Goal: Navigation & Orientation: Understand site structure

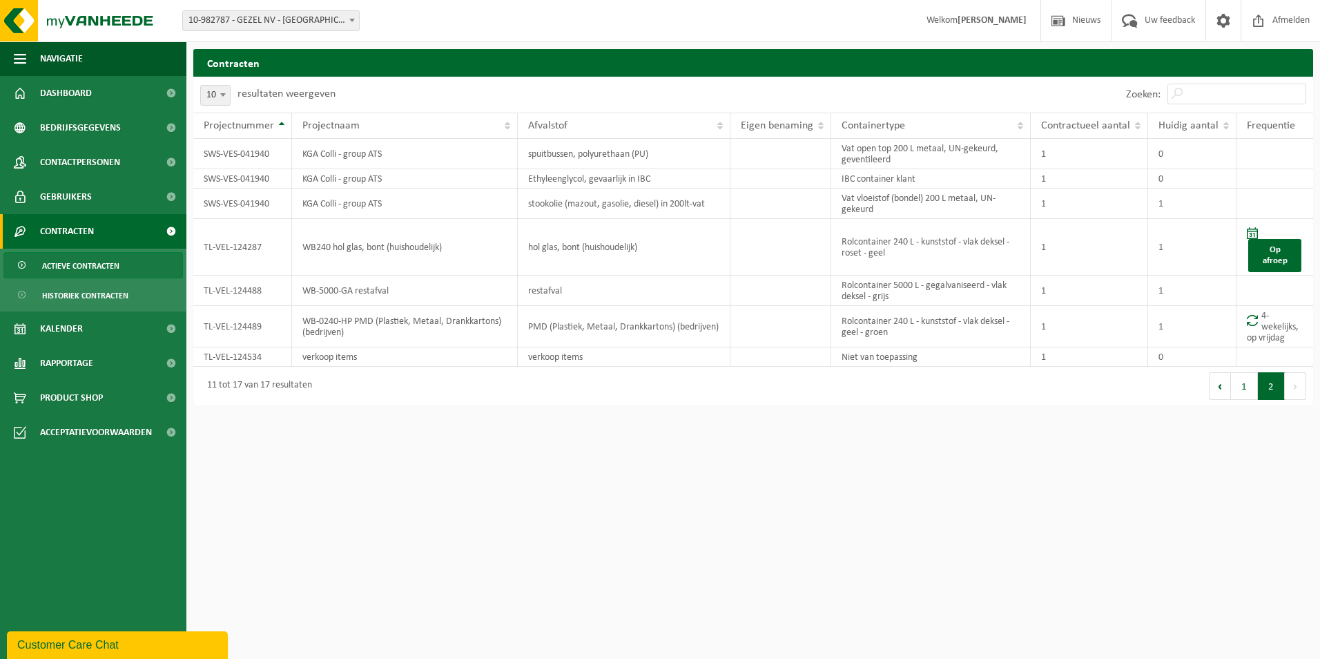
click at [91, 265] on span "Actieve contracten" at bounding box center [80, 266] width 77 height 26
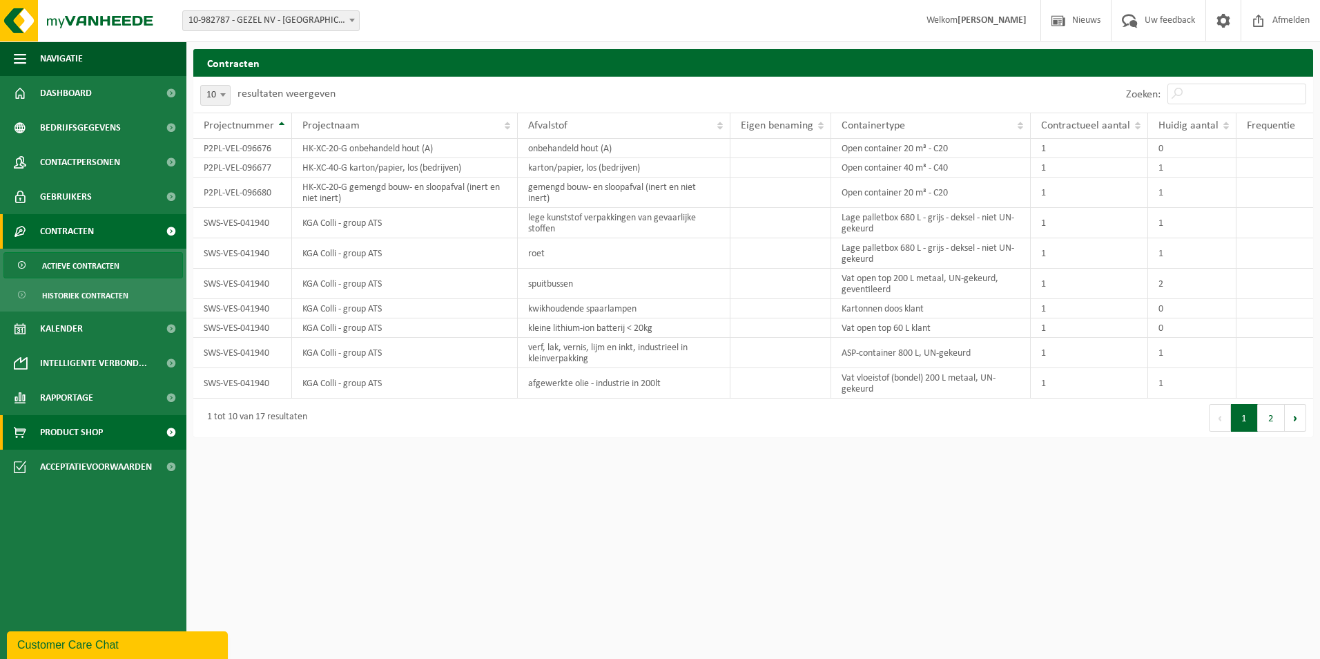
click at [71, 432] on span "Product Shop" at bounding box center [71, 432] width 63 height 35
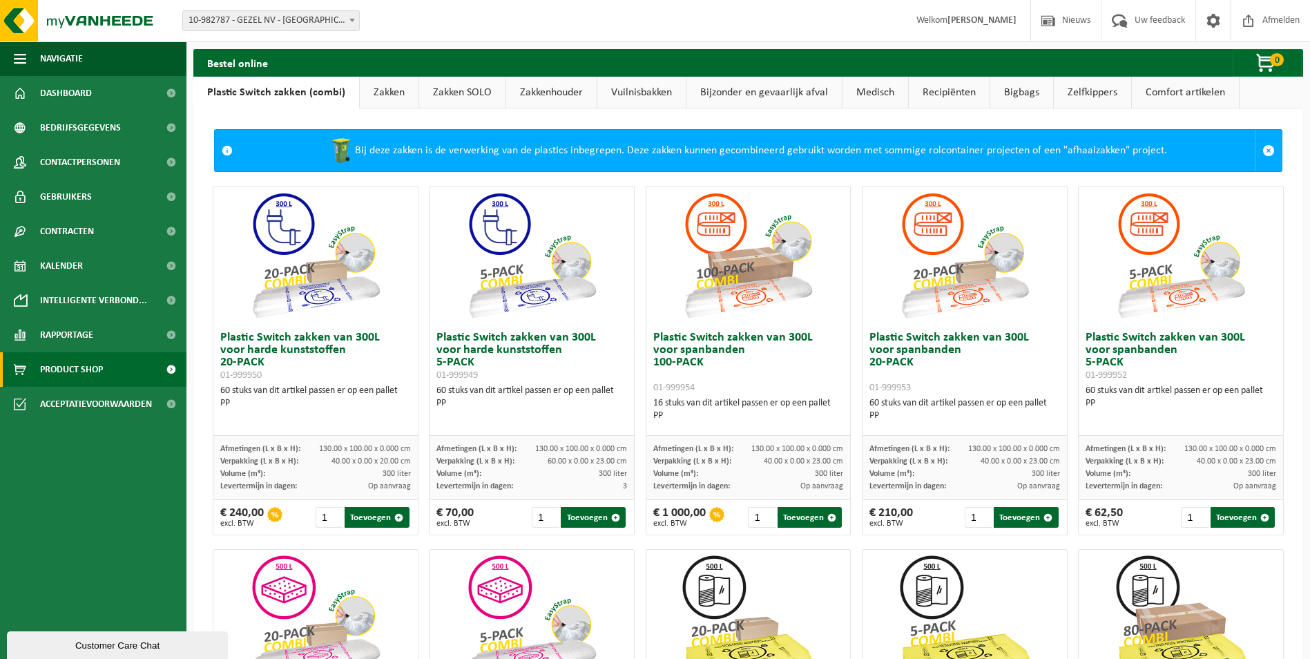
click at [542, 93] on link "Zakkenhouder" at bounding box center [551, 93] width 90 height 32
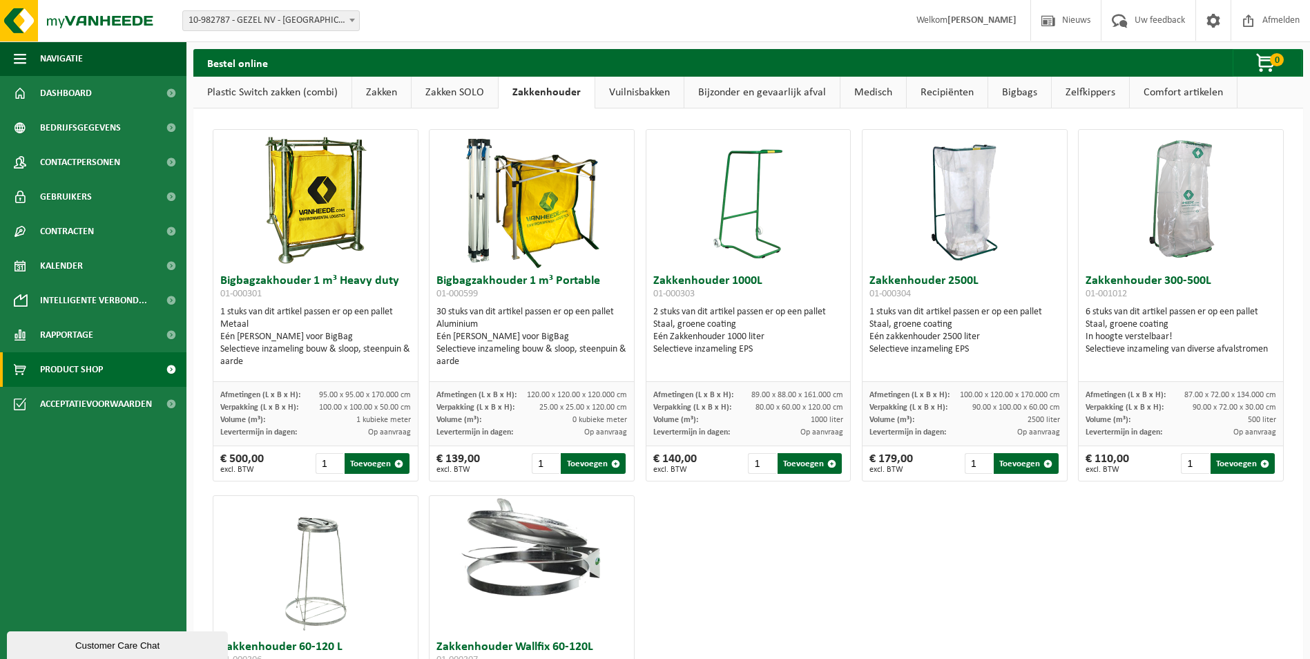
click at [1183, 93] on link "Comfort artikelen" at bounding box center [1183, 93] width 107 height 32
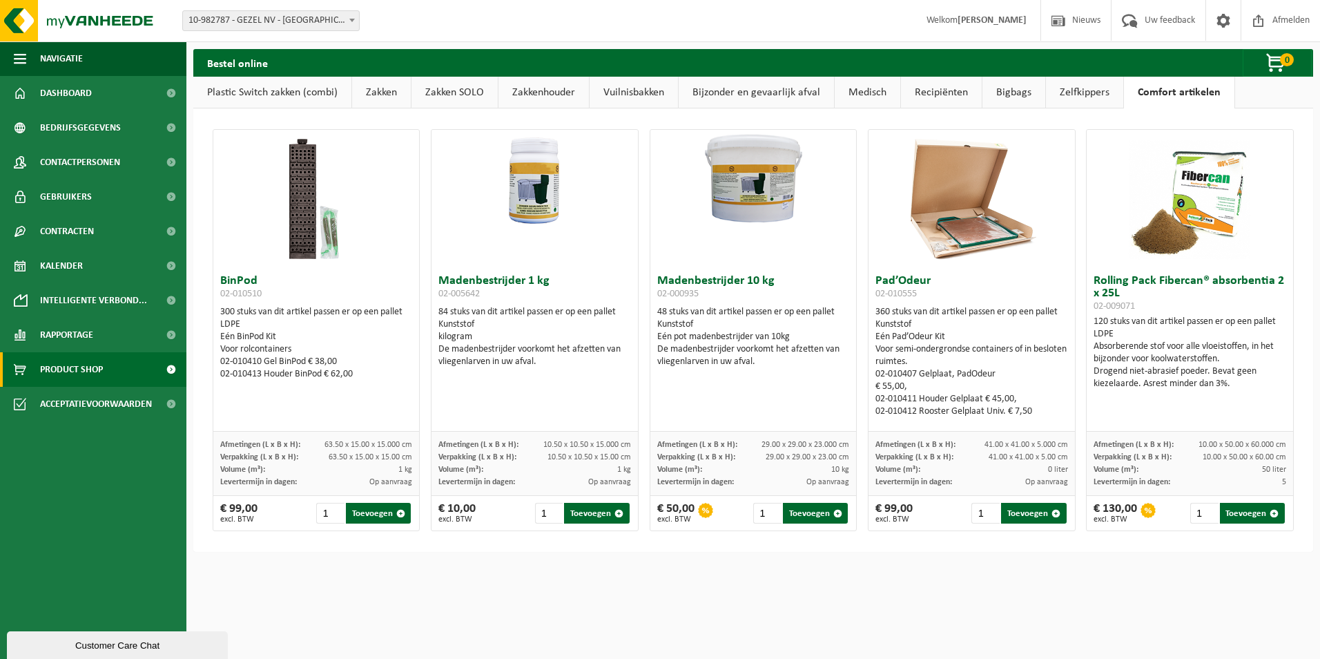
click at [1072, 99] on link "Zelfkippers" at bounding box center [1084, 93] width 77 height 32
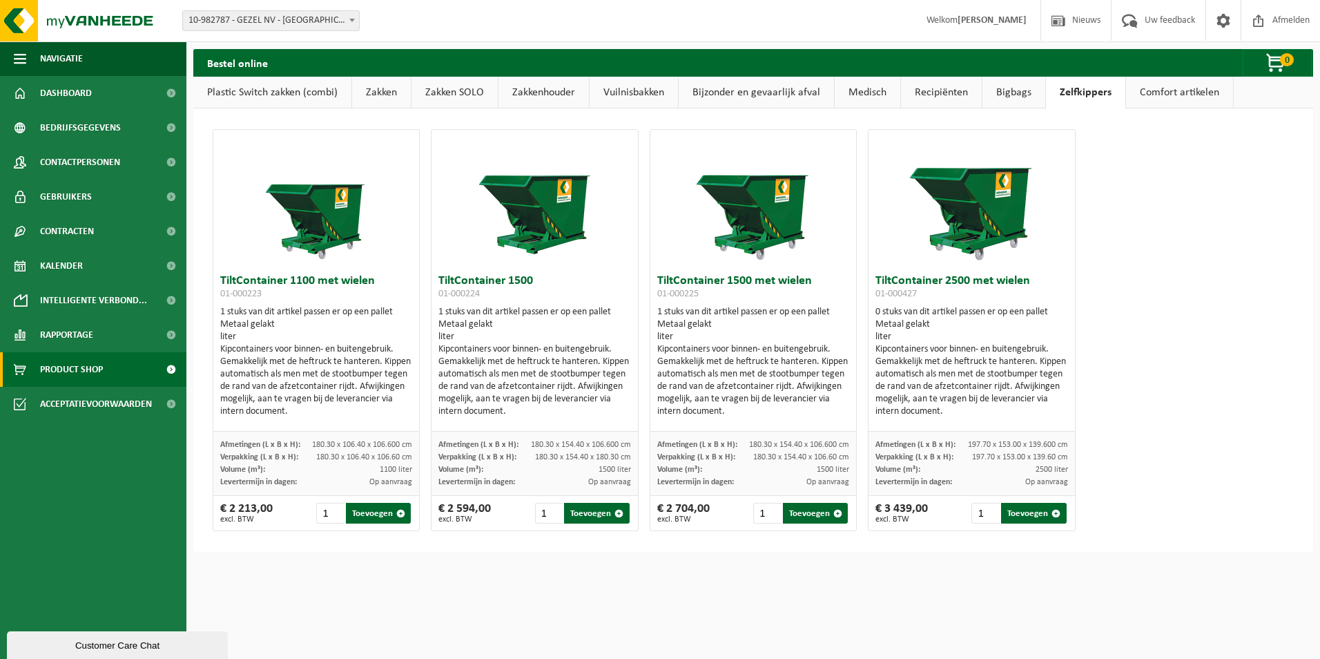
click at [1016, 95] on link "Bigbags" at bounding box center [1014, 93] width 63 height 32
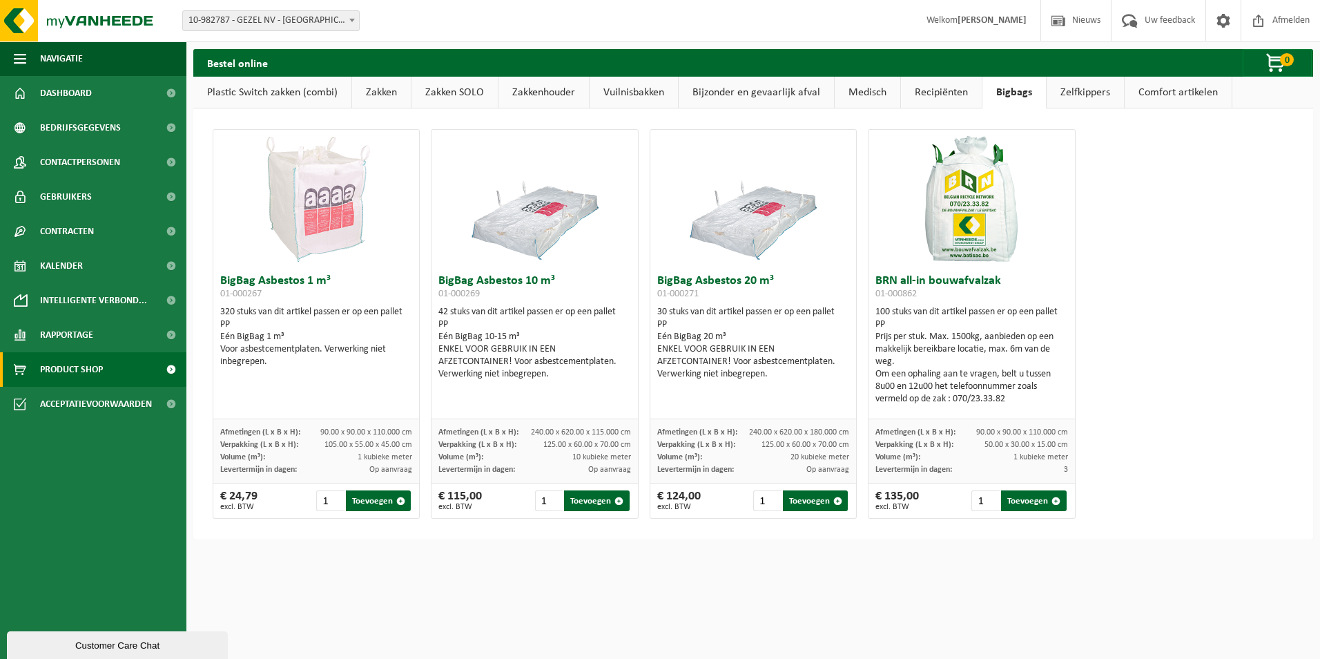
click at [935, 95] on link "Recipiënten" at bounding box center [941, 93] width 81 height 32
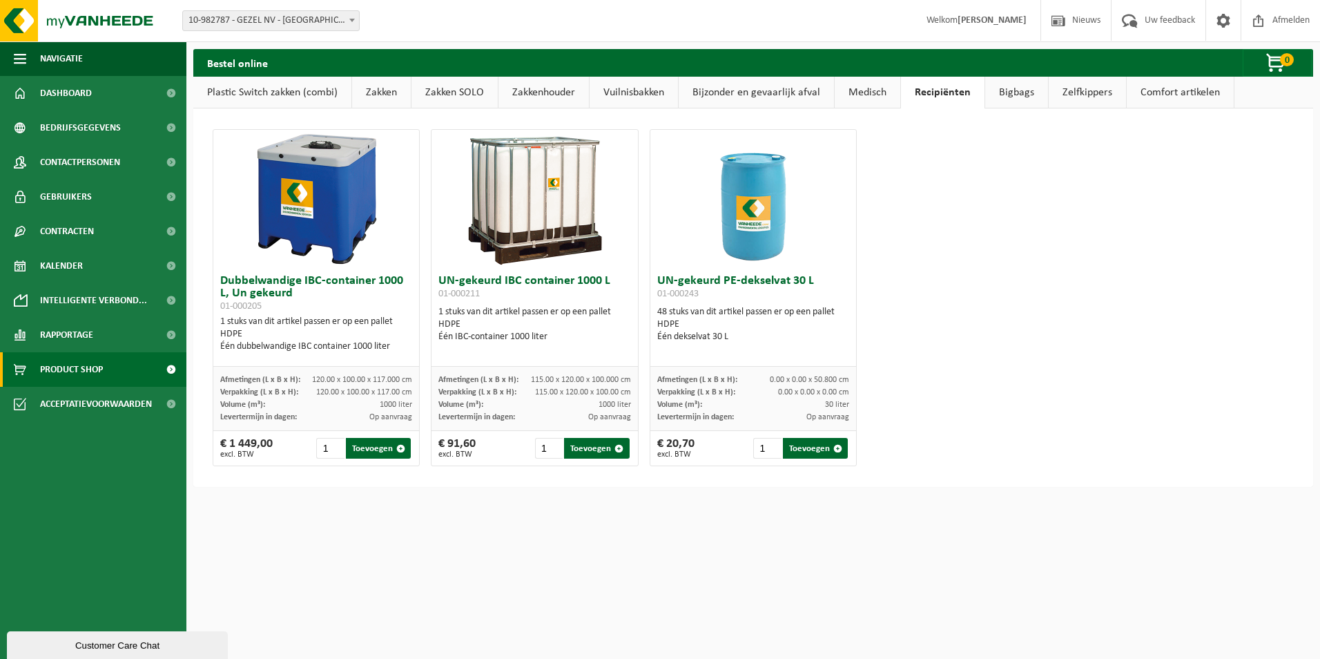
click at [844, 92] on link "Medisch" at bounding box center [868, 93] width 66 height 32
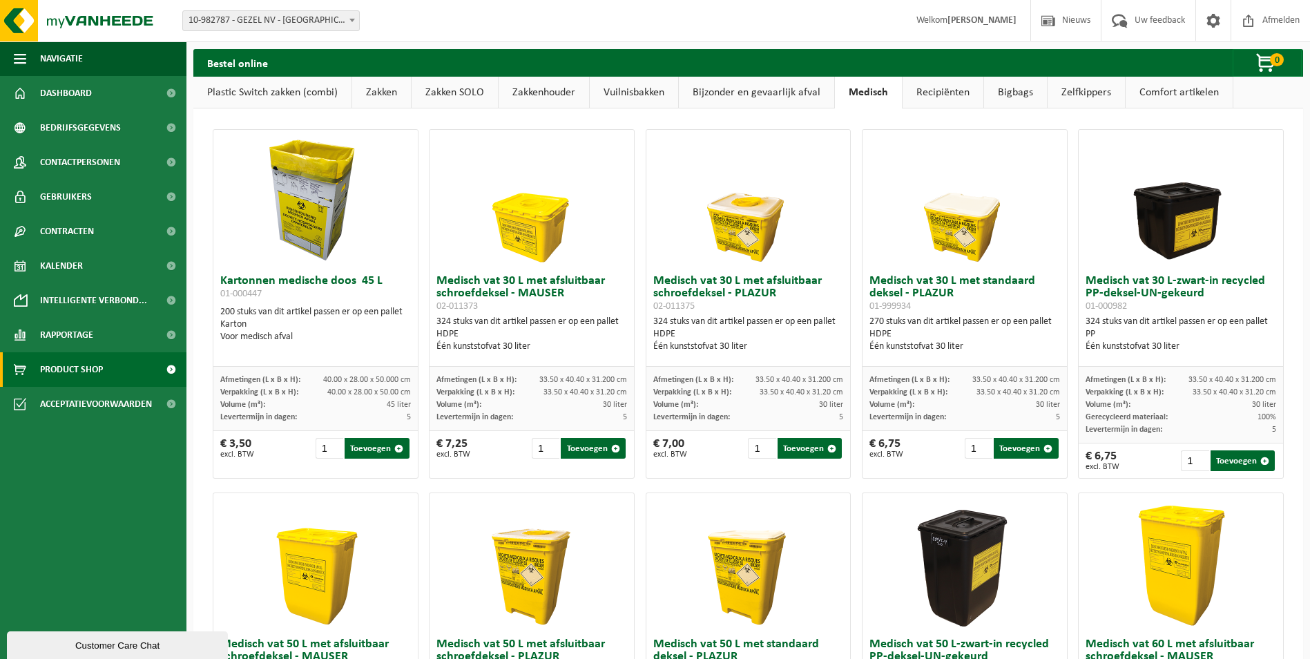
click at [773, 93] on link "Bijzonder en gevaarlijk afval" at bounding box center [756, 93] width 155 height 32
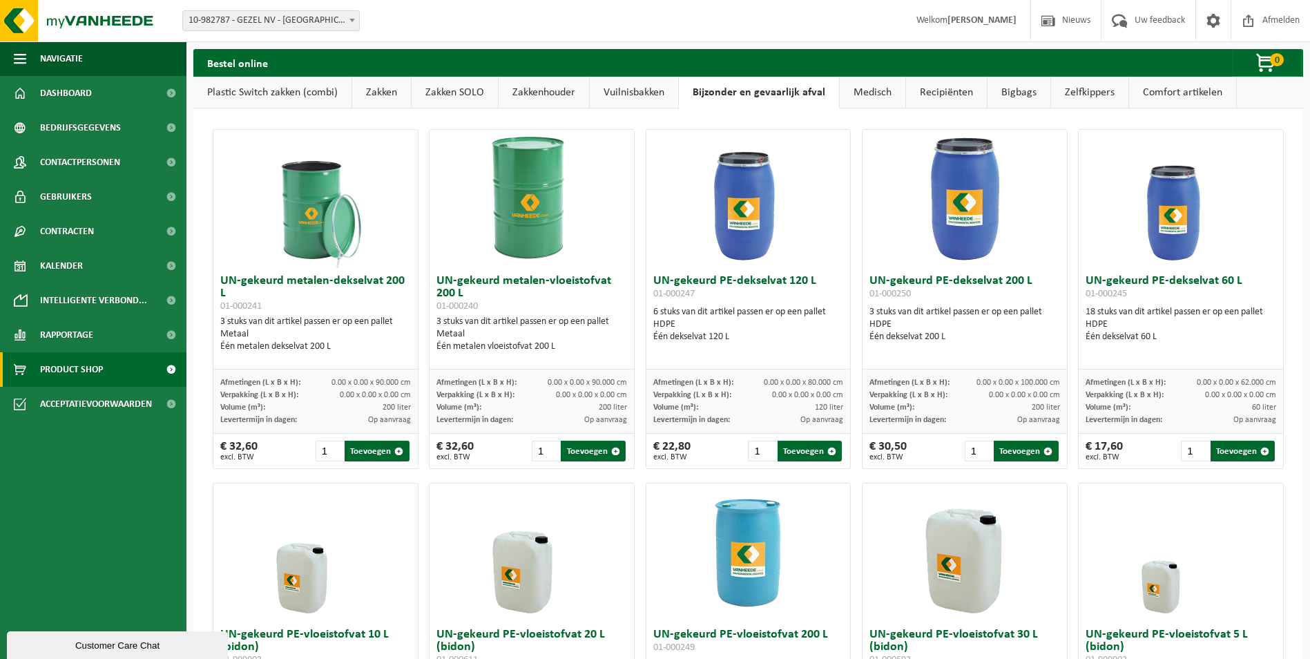
click at [630, 92] on link "Vuilnisbakken" at bounding box center [634, 93] width 88 height 32
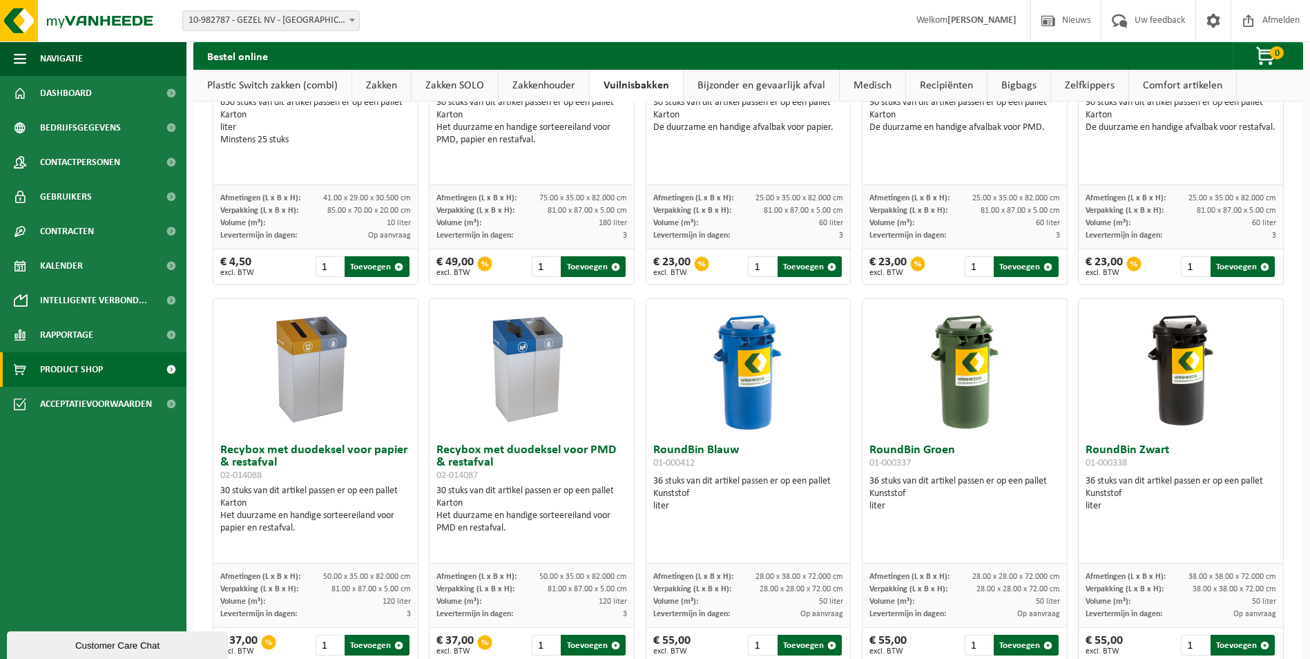
click at [564, 79] on link "Zakkenhouder" at bounding box center [544, 86] width 90 height 32
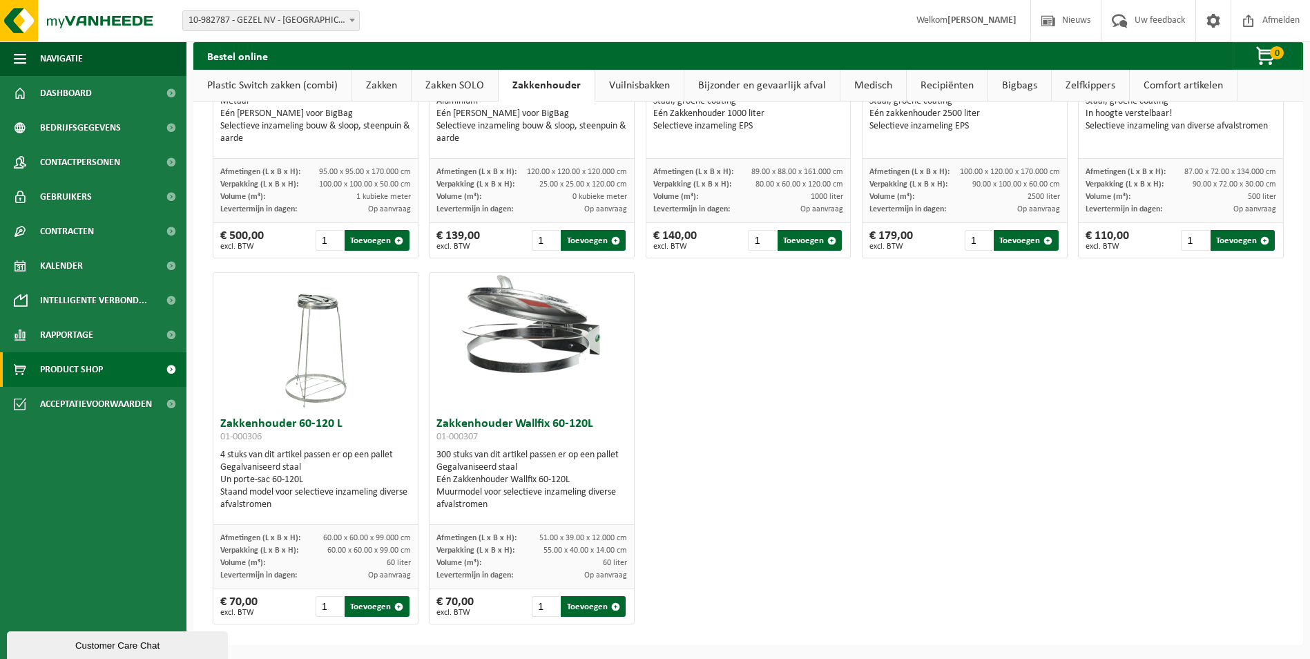
click at [442, 82] on link "Zakken SOLO" at bounding box center [455, 86] width 86 height 32
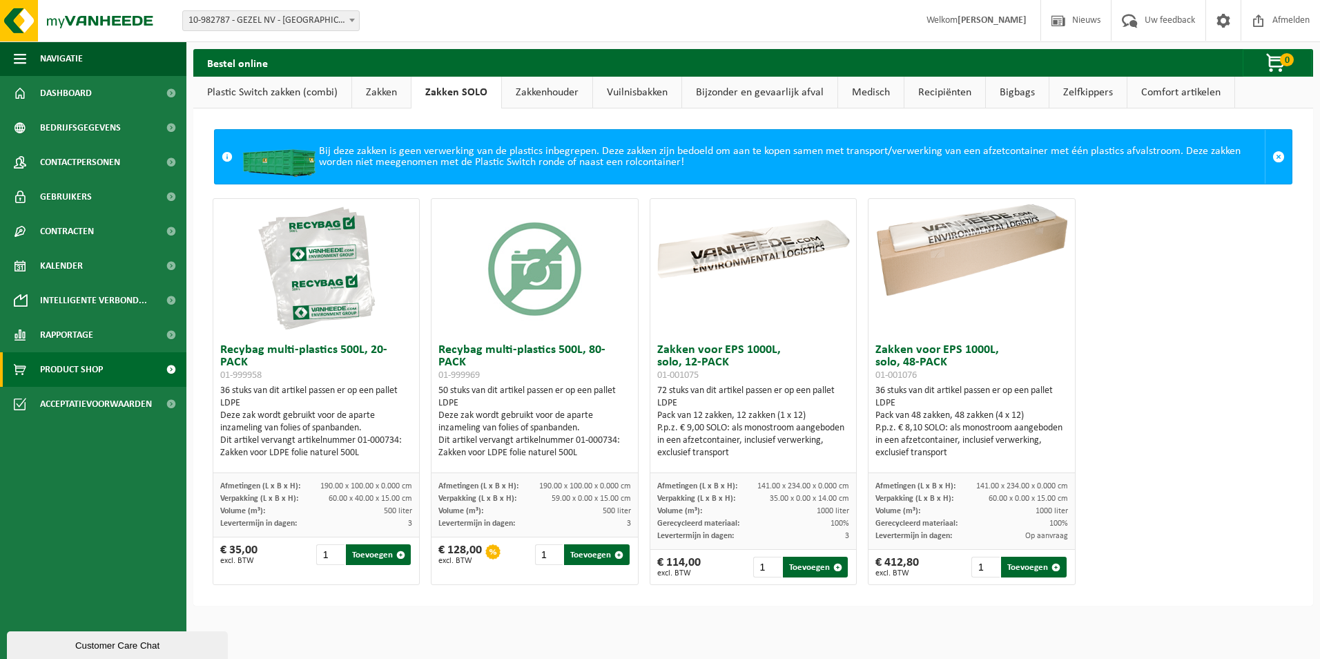
click at [387, 88] on link "Zakken" at bounding box center [381, 93] width 59 height 32
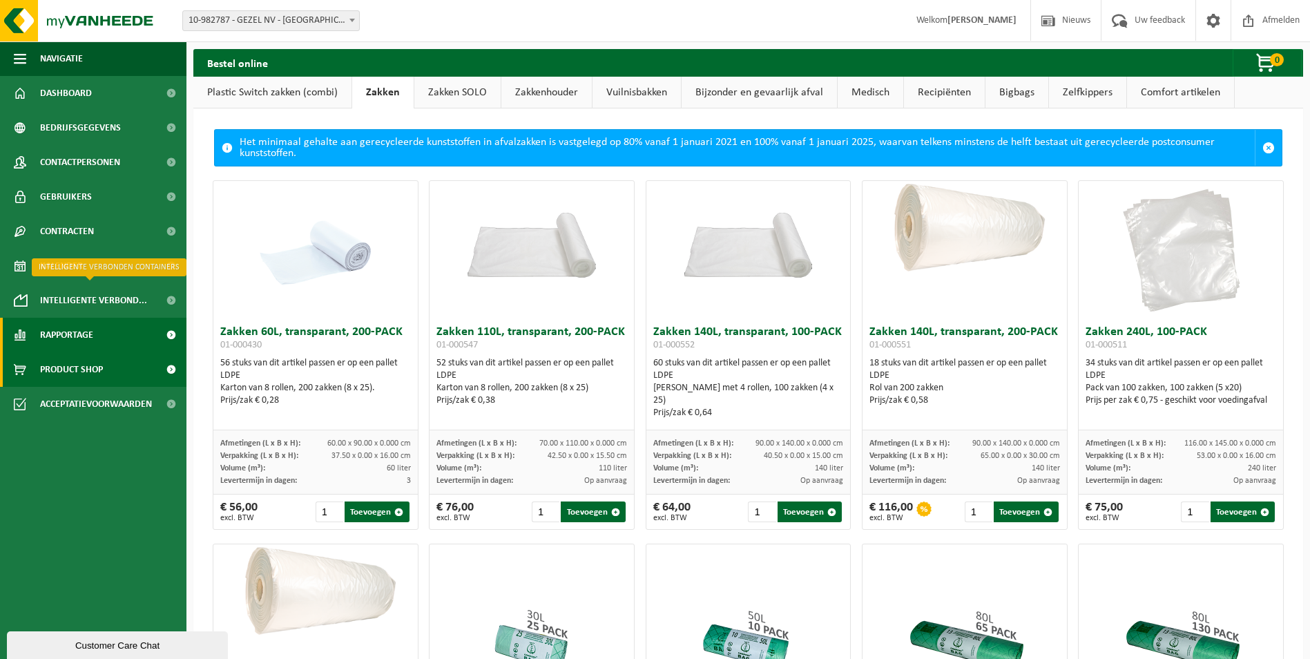
click at [68, 329] on span "Rapportage" at bounding box center [66, 335] width 53 height 35
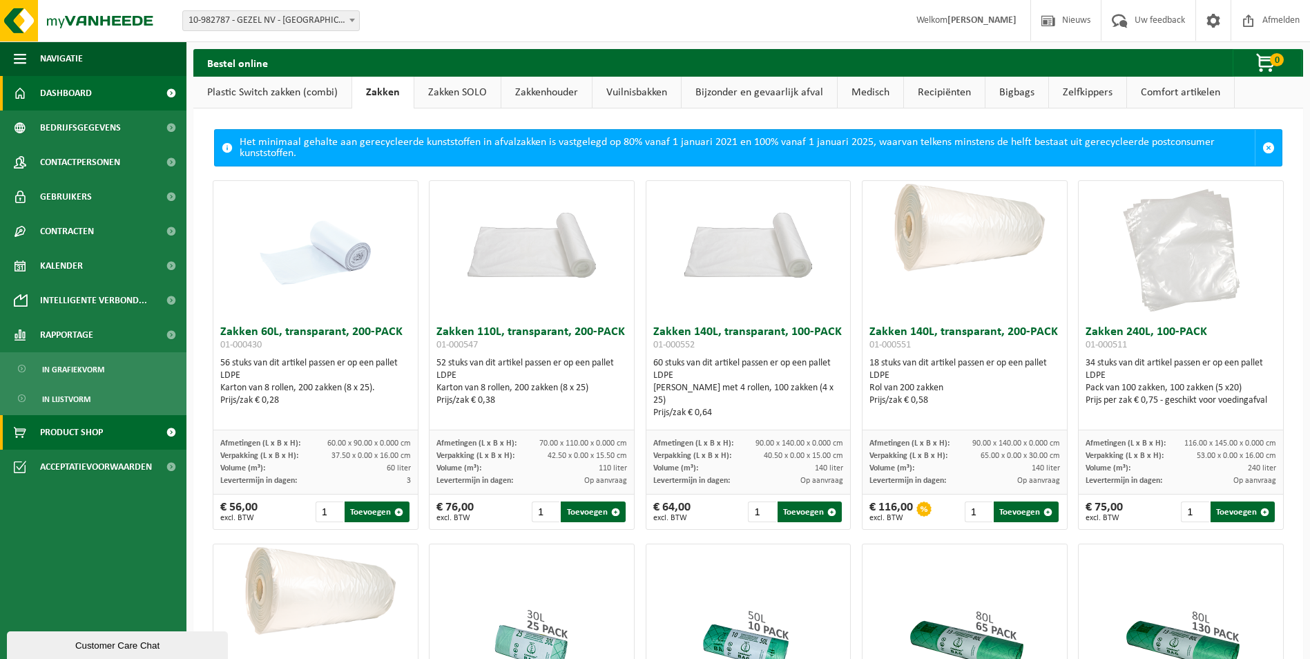
click at [126, 98] on link "Dashboard" at bounding box center [93, 93] width 186 height 35
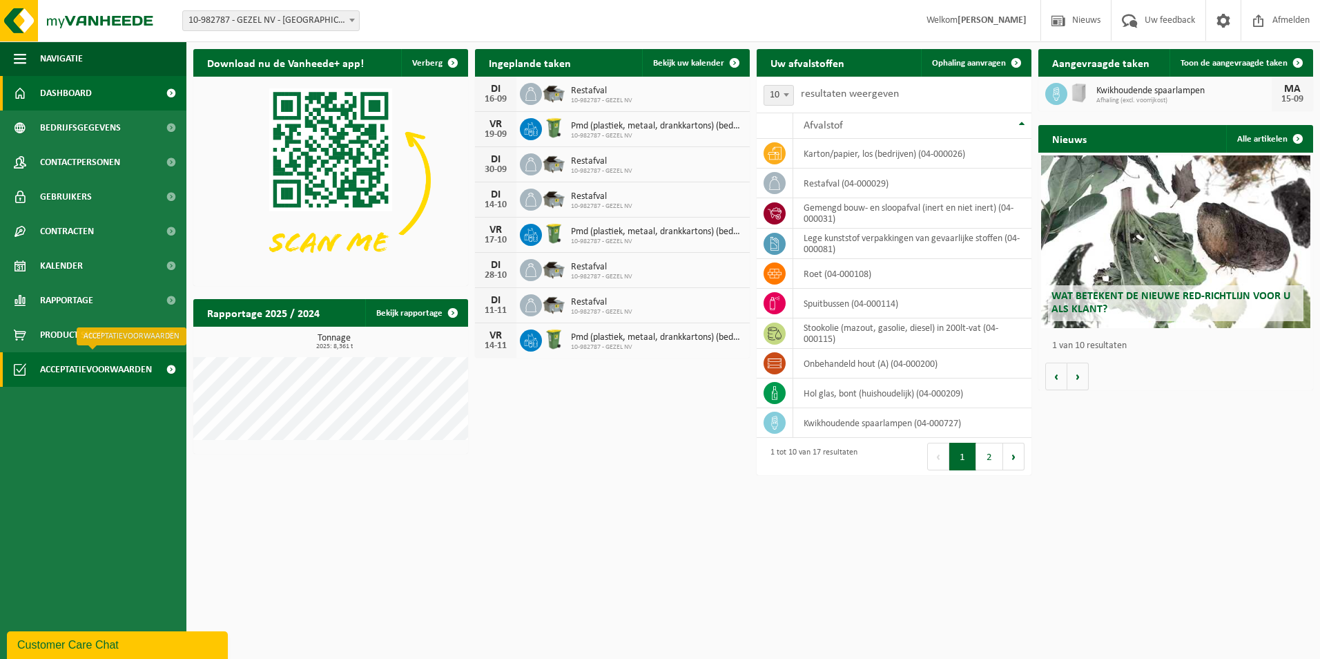
click at [82, 352] on span "Acceptatievoorwaarden" at bounding box center [96, 369] width 112 height 35
